Goal: Information Seeking & Learning: Check status

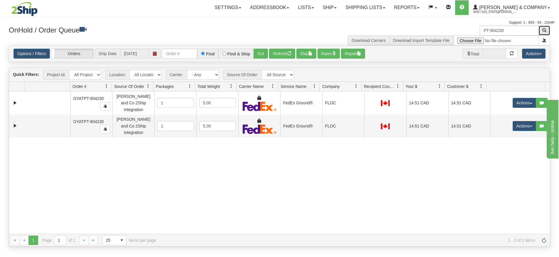
click at [541, 32] on button "button" at bounding box center [544, 31] width 12 height 10
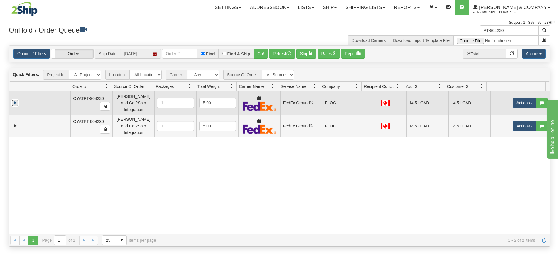
click at [12, 101] on link "Expand" at bounding box center [14, 102] width 7 height 7
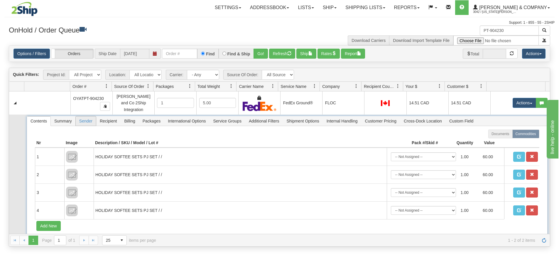
click at [93, 119] on span "Sender" at bounding box center [86, 120] width 20 height 9
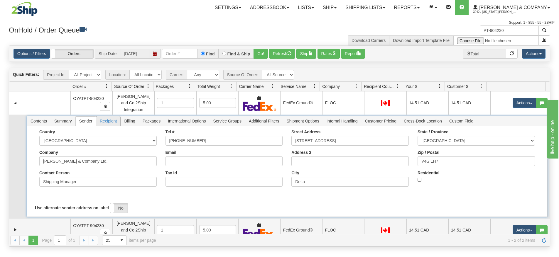
click at [116, 119] on span "Recipient" at bounding box center [108, 120] width 24 height 9
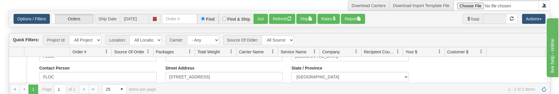
scroll to position [35, 0]
click at [109, 65] on div "Contact Person FLOC" at bounding box center [97, 73] width 117 height 16
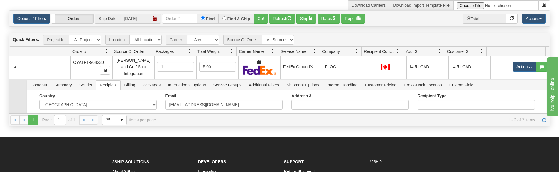
scroll to position [0, 0]
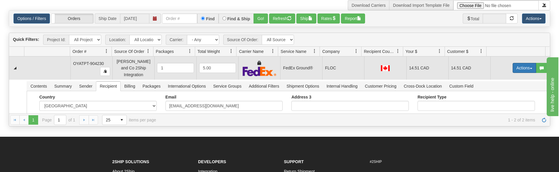
click at [524, 67] on button "Actions" at bounding box center [523, 68] width 23 height 10
click at [501, 107] on span "Delete" at bounding box center [503, 109] width 16 height 5
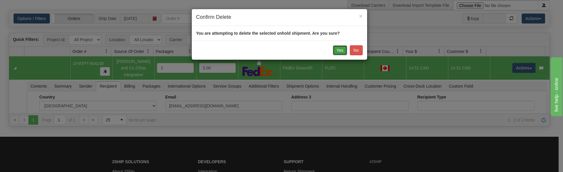
click at [339, 53] on button "Yes" at bounding box center [340, 50] width 14 height 10
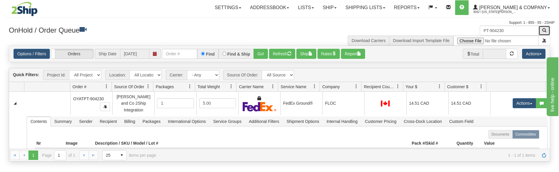
click at [543, 31] on span "button" at bounding box center [544, 30] width 4 height 4
drag, startPoint x: 515, startPoint y: 33, endPoint x: 456, endPoint y: 28, distance: 59.7
click at [456, 28] on div "PT-904230 Download Carriers Download Import Template File" at bounding box center [417, 36] width 275 height 20
paste input "09"
type input "PT-904209"
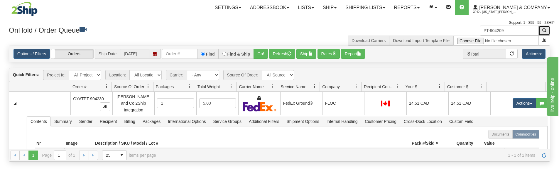
click at [546, 32] on button "button" at bounding box center [544, 31] width 12 height 10
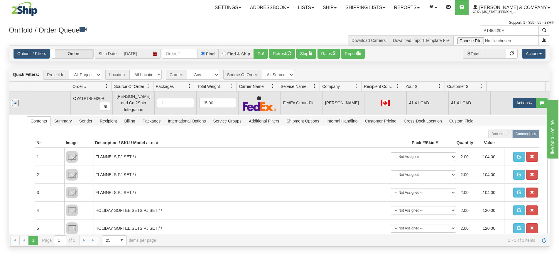
click at [13, 101] on link "Collapse" at bounding box center [14, 102] width 7 height 7
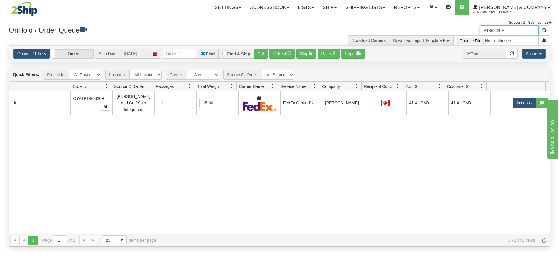
drag, startPoint x: 514, startPoint y: 30, endPoint x: 439, endPoint y: 22, distance: 74.9
click at [439, 22] on div "Toggle navigation Settings Shipping Preferences Fields Preferences New" at bounding box center [279, 128] width 559 height 257
drag, startPoint x: 546, startPoint y: 28, endPoint x: 524, endPoint y: 42, distance: 25.3
click at [546, 28] on span "button" at bounding box center [544, 30] width 4 height 4
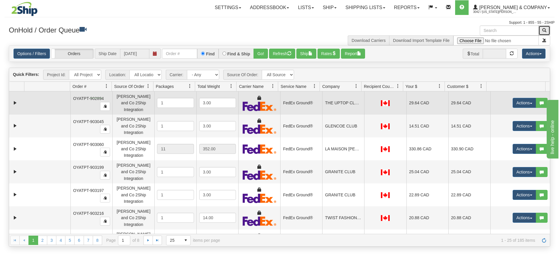
drag, startPoint x: 90, startPoint y: 98, endPoint x: 102, endPoint y: 98, distance: 12.3
click at [102, 98] on span "OYATPT-902894" at bounding box center [88, 98] width 31 height 5
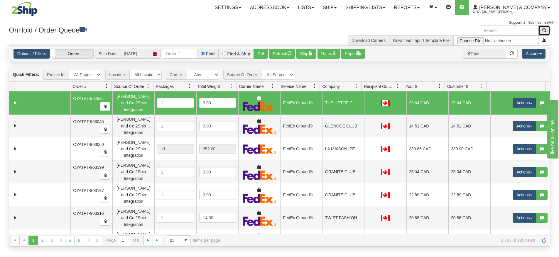
drag, startPoint x: 104, startPoint y: 98, endPoint x: 78, endPoint y: 97, distance: 25.8
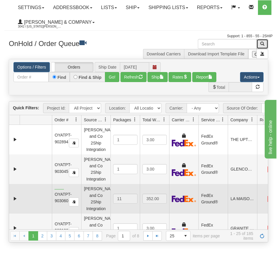
drag, startPoint x: 55, startPoint y: 190, endPoint x: 64, endPoint y: 189, distance: 9.4
click at [64, 192] on span "OYATPT-903060" at bounding box center [63, 197] width 17 height 11
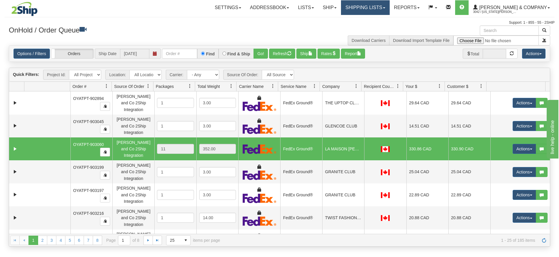
click at [389, 11] on link "Shipping lists" at bounding box center [365, 7] width 48 height 15
click at [308, 31] on div "Download Carriers Download Import Template File" at bounding box center [417, 36] width 275 height 20
click at [488, 28] on input "text" at bounding box center [509, 31] width 59 height 10
paste input "902895"
type input "902895"
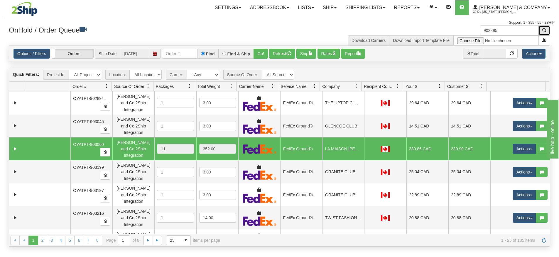
click at [548, 32] on button "button" at bounding box center [544, 31] width 12 height 10
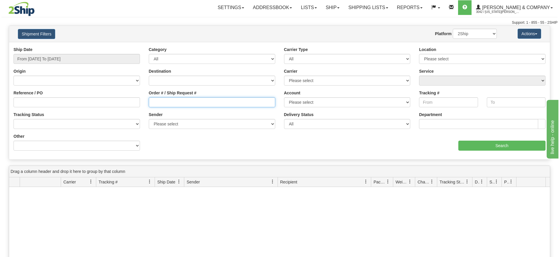
click at [172, 100] on input "Order # / Ship Request #" at bounding box center [212, 102] width 126 height 10
paste input "PT-902894"
type input "PT-902894"
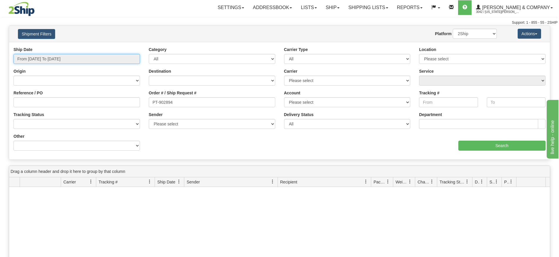
click at [51, 59] on input "From [DATE] To [DATE]" at bounding box center [76, 59] width 126 height 10
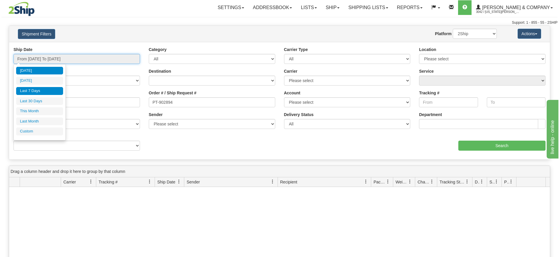
type input "[DATE]"
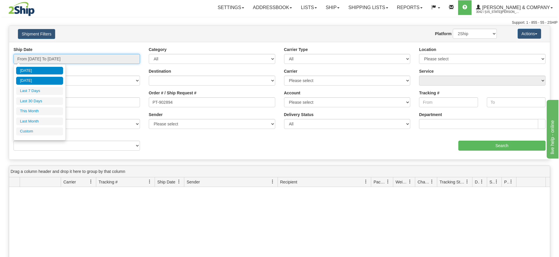
type input "[DATE]"
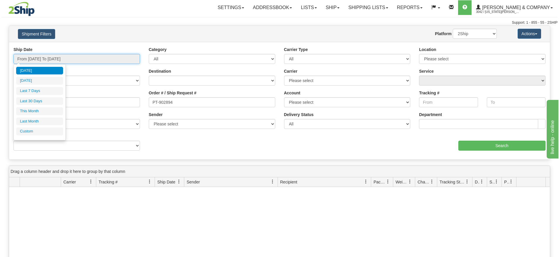
type input "[DATE]"
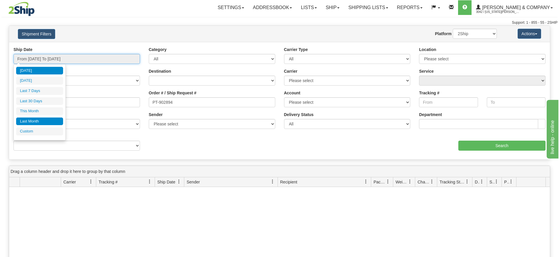
type input "[DATE]"
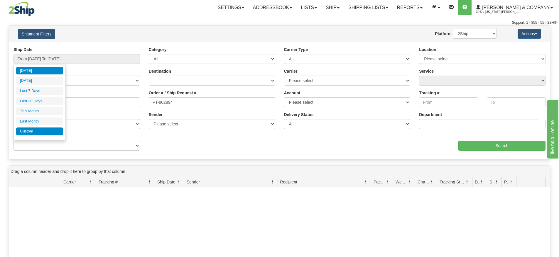
click at [34, 128] on li "Custom" at bounding box center [39, 132] width 47 height 8
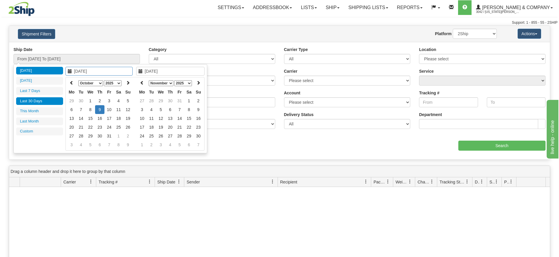
type input "[DATE]"
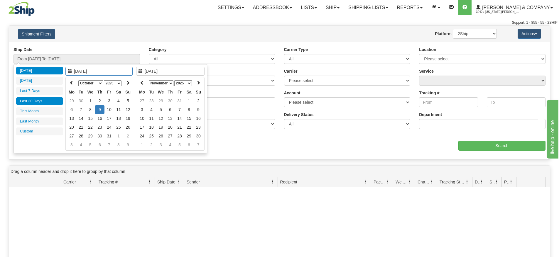
type input "[DATE]"
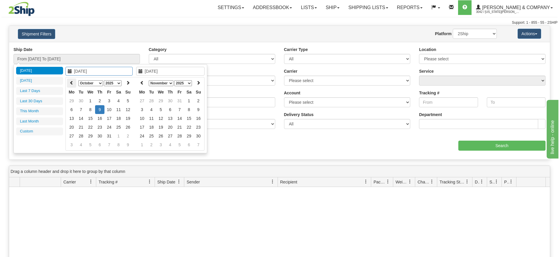
type input "[DATE]"
click at [70, 84] on icon at bounding box center [72, 83] width 4 height 4
type input "[DATE]"
drag, startPoint x: 101, startPoint y: 128, endPoint x: 107, endPoint y: 129, distance: 6.0
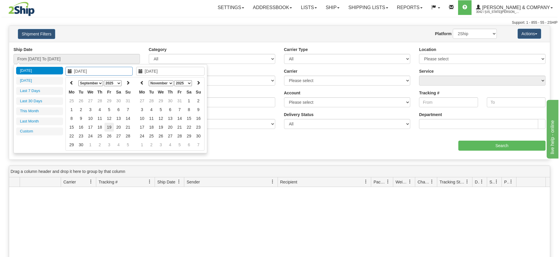
click at [107, 129] on tr "15 16 17 18 19 20 21" at bounding box center [100, 127] width 66 height 9
click at [107, 129] on td "19" at bounding box center [108, 127] width 9 height 9
type input "[DATE]"
click at [118, 130] on td "20" at bounding box center [118, 127] width 9 height 9
type input "From [DATE] To [DATE]"
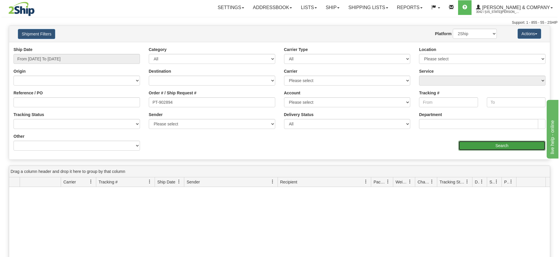
click at [477, 147] on input "Search" at bounding box center [501, 146] width 87 height 10
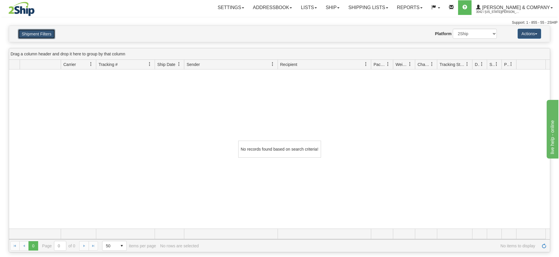
click at [45, 37] on button "Shipment Filters" at bounding box center [36, 34] width 37 height 10
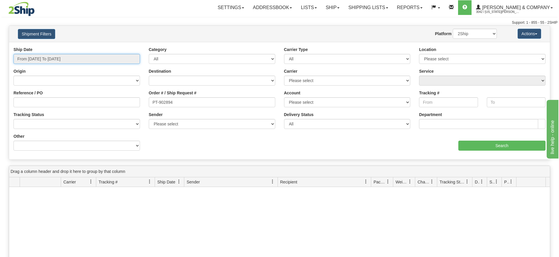
click at [74, 59] on input "From [DATE] To [DATE]" at bounding box center [76, 59] width 126 height 10
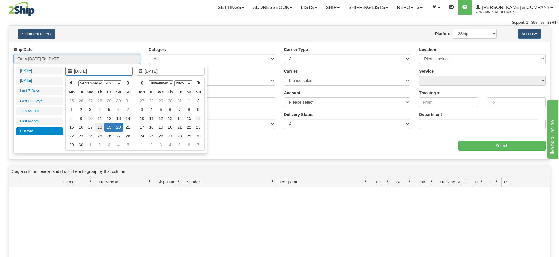
type input "[DATE]"
click at [95, 127] on td "18" at bounding box center [99, 127] width 9 height 9
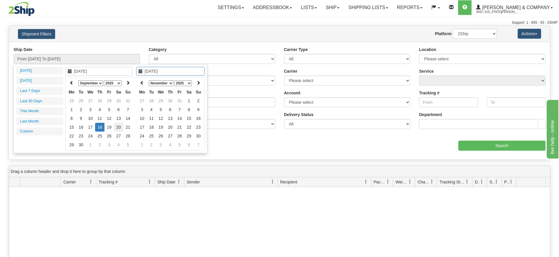
type input "[DATE]"
click at [119, 128] on td "20" at bounding box center [118, 127] width 9 height 9
type input "From [DATE] To [DATE]"
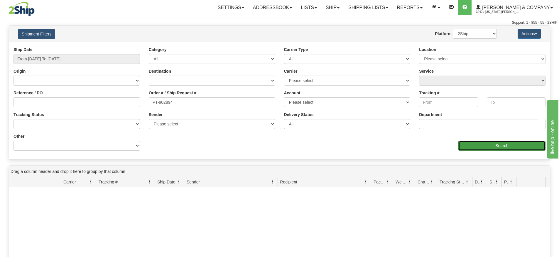
click at [500, 144] on input "Search" at bounding box center [501, 146] width 87 height 10
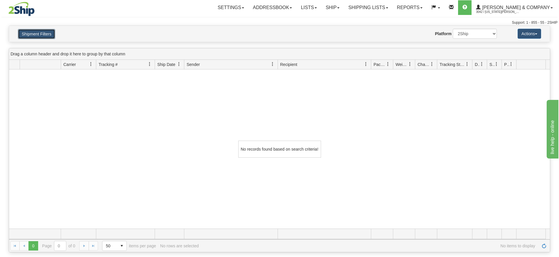
click at [53, 36] on button "Shipment Filters" at bounding box center [36, 34] width 37 height 10
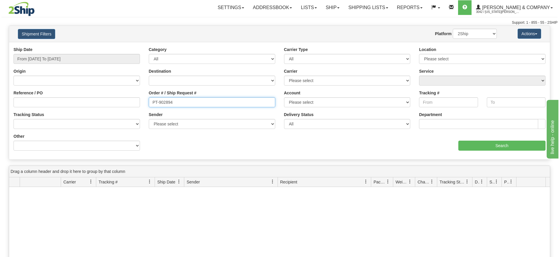
drag, startPoint x: 158, startPoint y: 103, endPoint x: 132, endPoint y: 99, distance: 27.1
click at [132, 47] on div "Reference / PO Order # / Ship Request # PT-902894 Account Please select Canada …" at bounding box center [279, 47] width 541 height 0
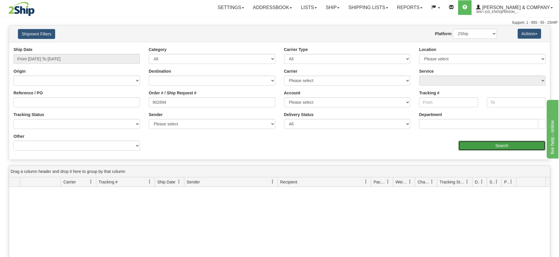
click at [513, 149] on input "Search" at bounding box center [501, 146] width 87 height 10
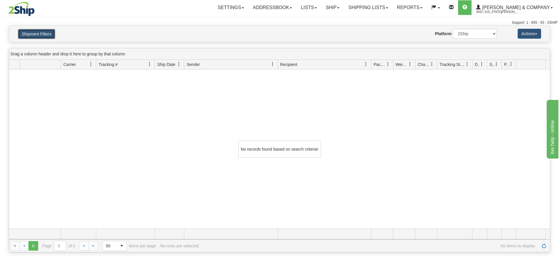
click at [34, 35] on button "Shipment Filters" at bounding box center [36, 34] width 37 height 10
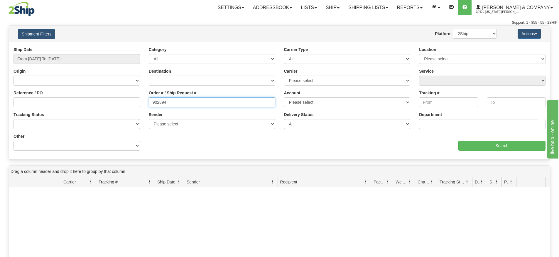
drag, startPoint x: 175, startPoint y: 104, endPoint x: 105, endPoint y: 101, distance: 70.2
click at [105, 47] on div "Reference / PO Order # / Ship Request # 902894 Account Please select Canada Pos…" at bounding box center [279, 47] width 541 height 0
paste input "5"
type input "902895"
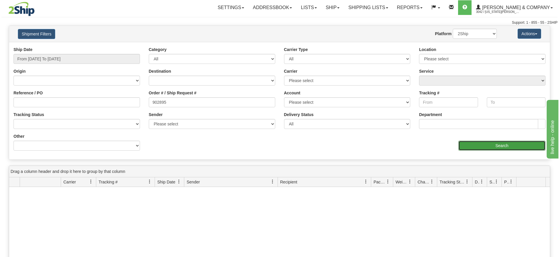
click at [469, 147] on input "Search" at bounding box center [501, 146] width 87 height 10
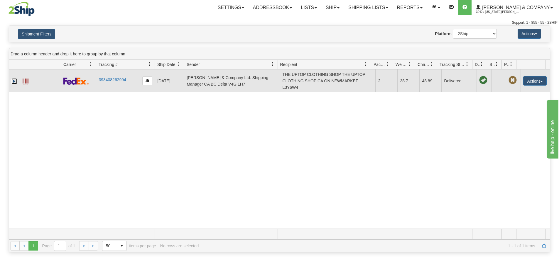
click at [12, 83] on link "Expand" at bounding box center [14, 81] width 6 height 6
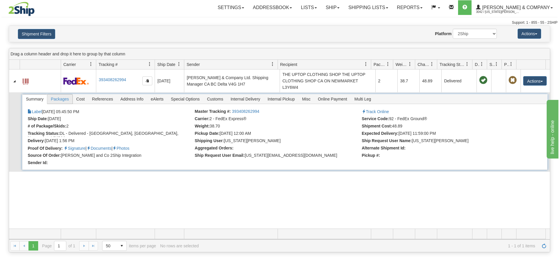
click at [68, 102] on span "Packages" at bounding box center [59, 98] width 25 height 9
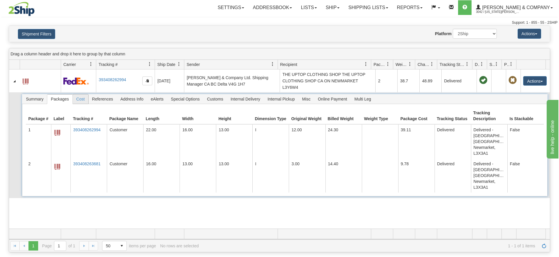
click at [83, 100] on span "Cost" at bounding box center [81, 98] width 16 height 9
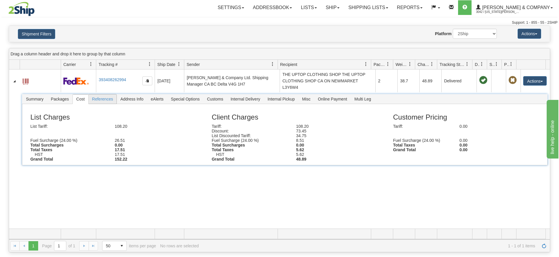
click at [101, 100] on span "References" at bounding box center [103, 98] width 28 height 9
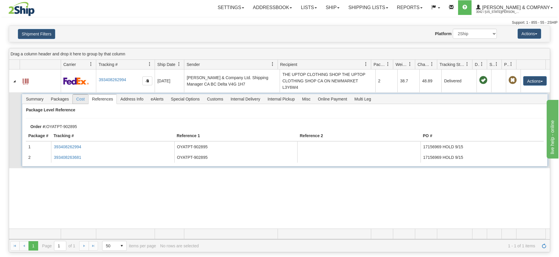
click at [81, 100] on span "Cost" at bounding box center [81, 98] width 16 height 9
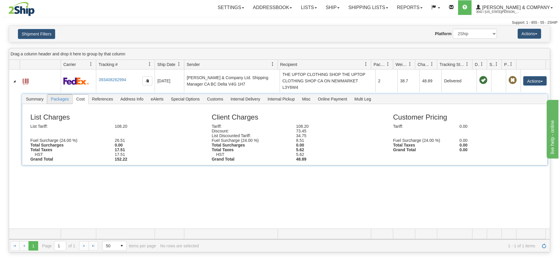
click at [58, 102] on span "Packages" at bounding box center [59, 98] width 25 height 9
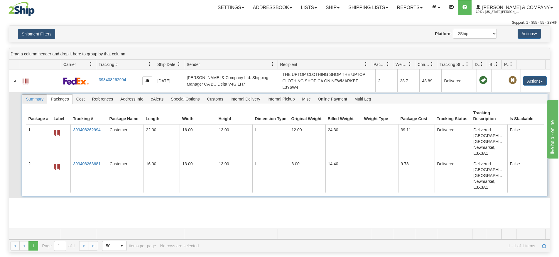
click at [35, 101] on span "Summary" at bounding box center [34, 98] width 25 height 9
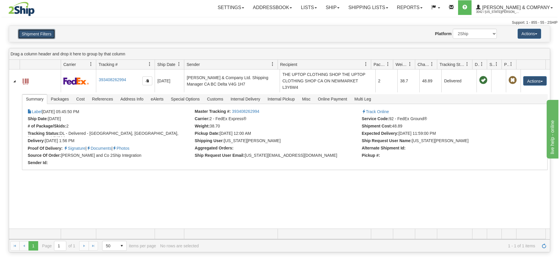
click at [51, 37] on button "Shipment Filters" at bounding box center [36, 34] width 37 height 10
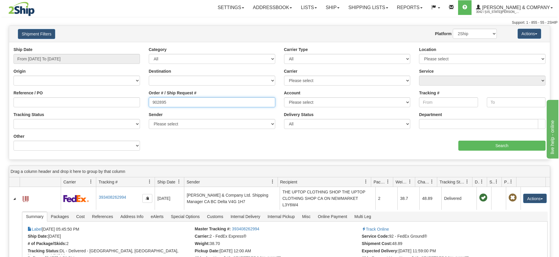
drag, startPoint x: 135, startPoint y: 98, endPoint x: 94, endPoint y: 100, distance: 41.1
click at [94, 47] on div "Reference / PO Order # / Ship Request # 902895 Account Please select Canada Pos…" at bounding box center [279, 47] width 541 height 0
